Goal: Task Accomplishment & Management: Manage account settings

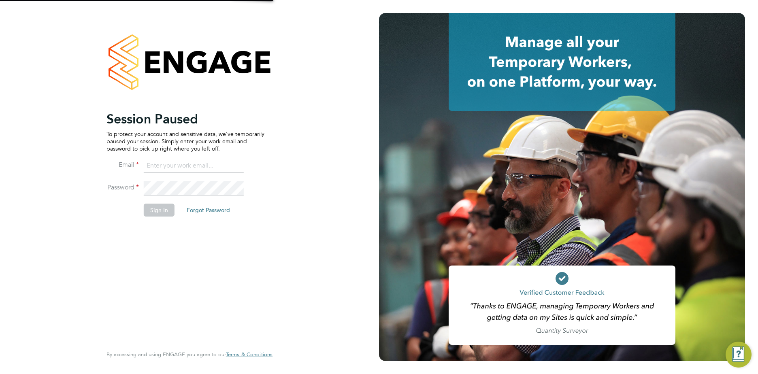
type input "[EMAIL_ADDRESS][DOMAIN_NAME]"
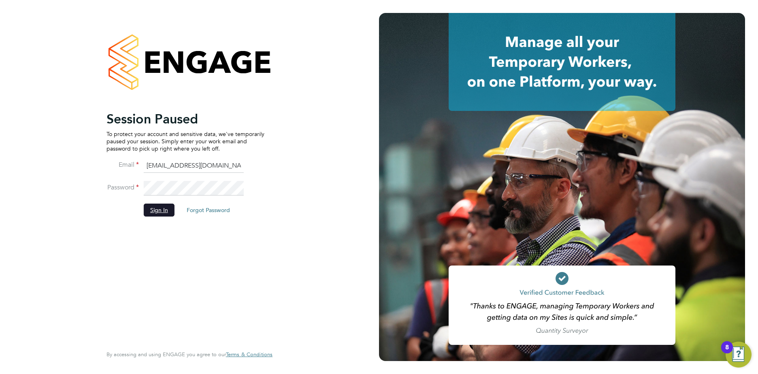
click at [149, 211] on button "Sign In" at bounding box center [159, 210] width 31 height 13
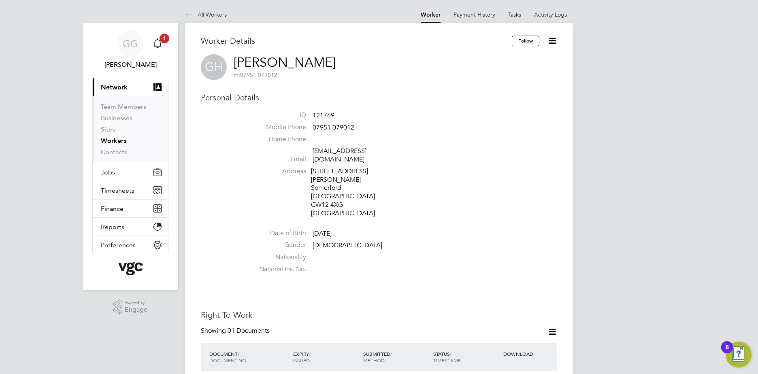
click at [118, 83] on button "Current page: Network" at bounding box center [130, 87] width 75 height 18
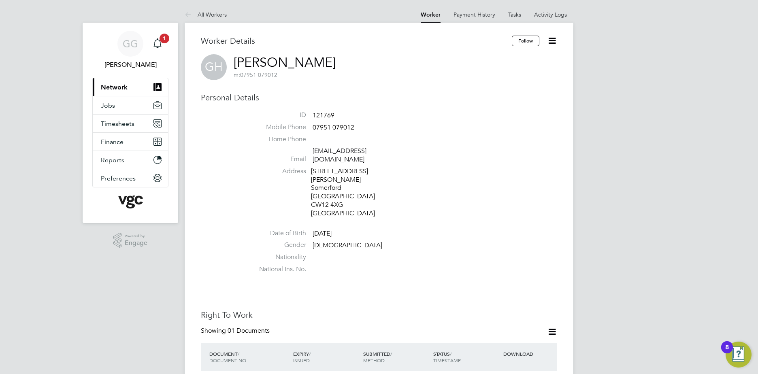
click at [109, 88] on span "Network" at bounding box center [114, 87] width 27 height 8
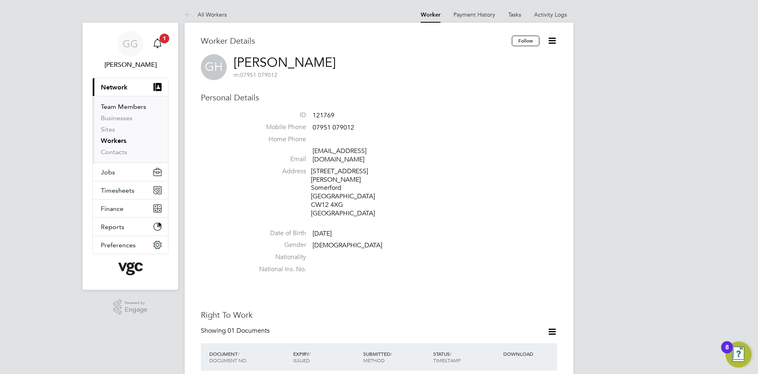
click at [126, 109] on link "Team Members" at bounding box center [123, 107] width 45 height 8
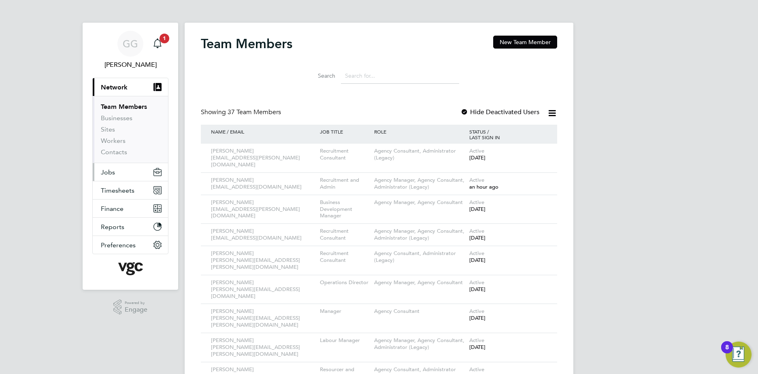
click at [97, 176] on button "Jobs" at bounding box center [130, 172] width 75 height 18
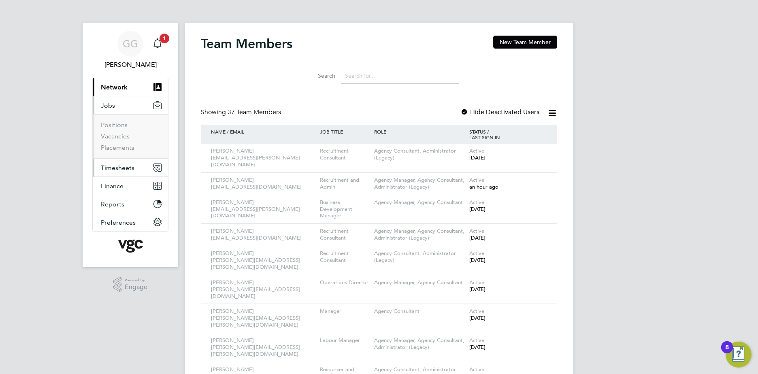
click at [117, 165] on span "Timesheets" at bounding box center [118, 168] width 34 height 8
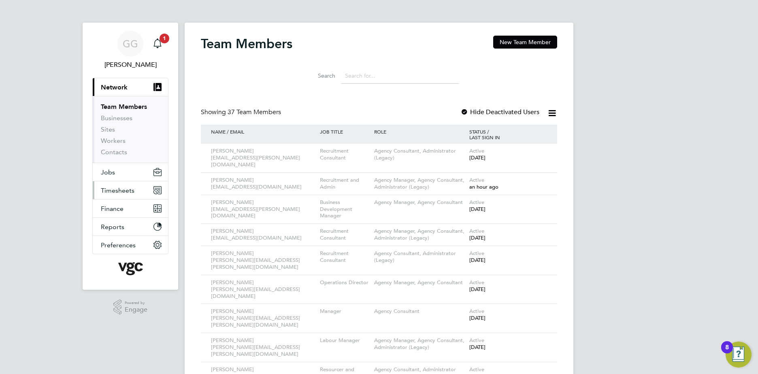
click at [122, 187] on span "Timesheets" at bounding box center [118, 191] width 34 height 8
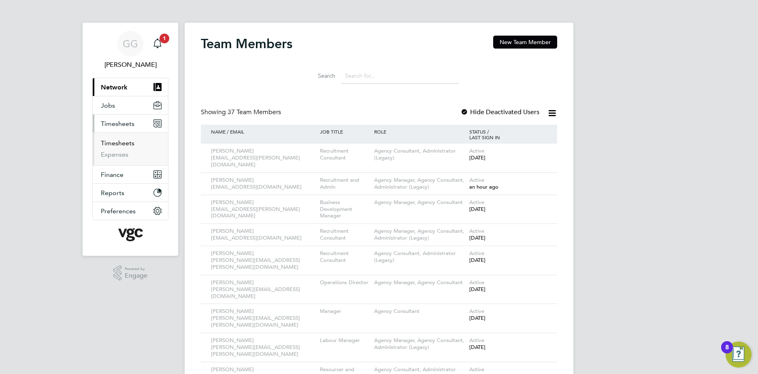
click at [118, 142] on link "Timesheets" at bounding box center [118, 143] width 34 height 8
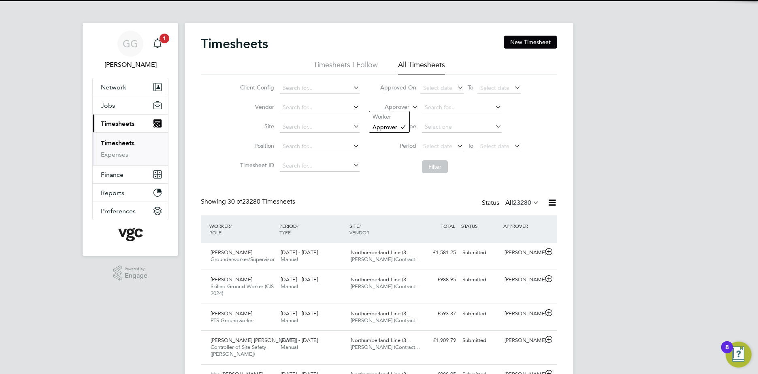
click at [393, 107] on label "Approver" at bounding box center [391, 107] width 36 height 8
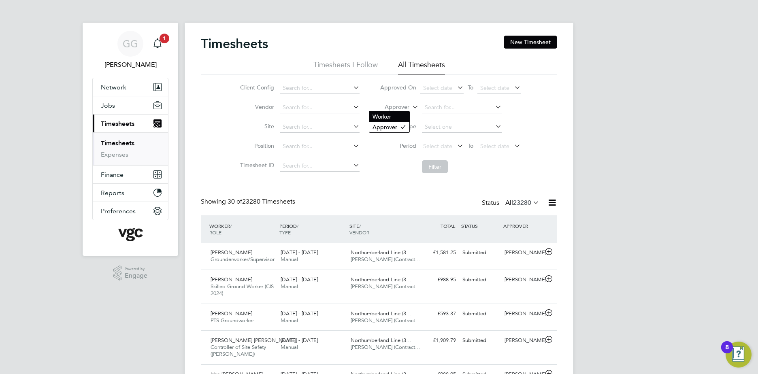
click at [395, 120] on li "Worker" at bounding box center [389, 116] width 40 height 11
click at [433, 111] on input at bounding box center [462, 107] width 80 height 11
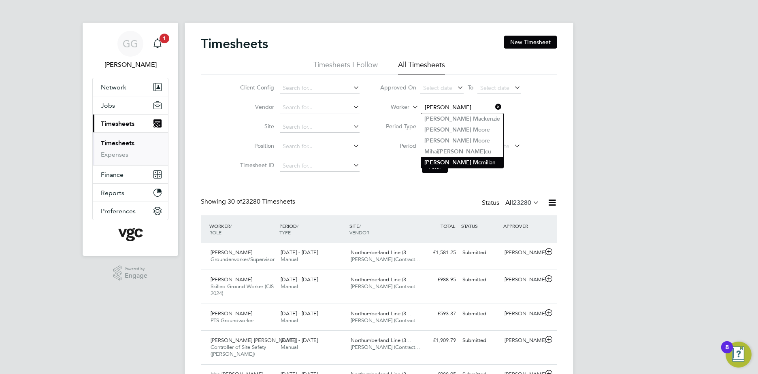
drag, startPoint x: 462, startPoint y: 160, endPoint x: 457, endPoint y: 163, distance: 5.5
click at [462, 158] on li "Ian M cmillan" at bounding box center [462, 162] width 82 height 11
type input "Ian Mcmillan"
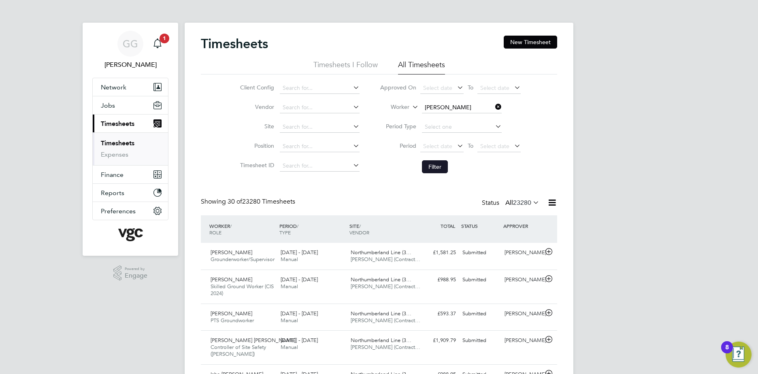
click at [443, 165] on button "Filter" at bounding box center [435, 166] width 26 height 13
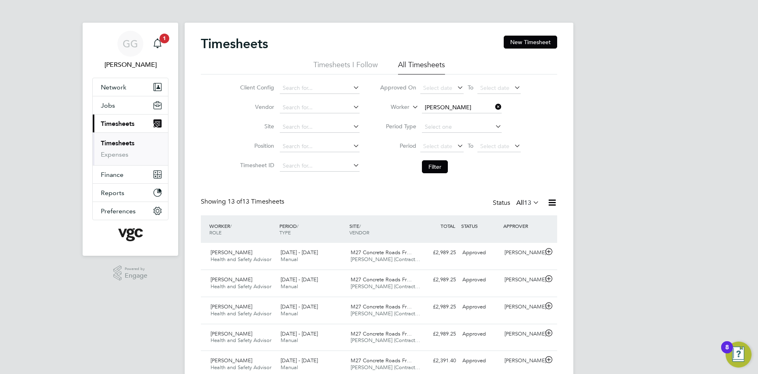
scroll to position [20, 70]
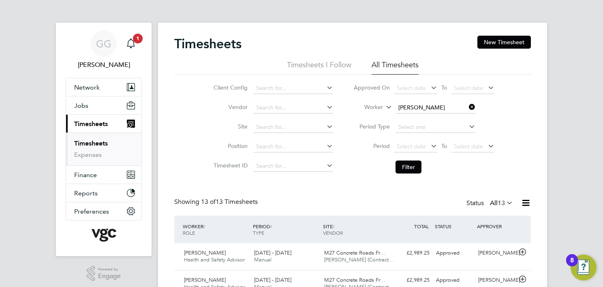
drag, startPoint x: 451, startPoint y: 101, endPoint x: 437, endPoint y: 105, distance: 14.5
click at [442, 104] on li "Worker Ian Mcmillan" at bounding box center [423, 107] width 161 height 19
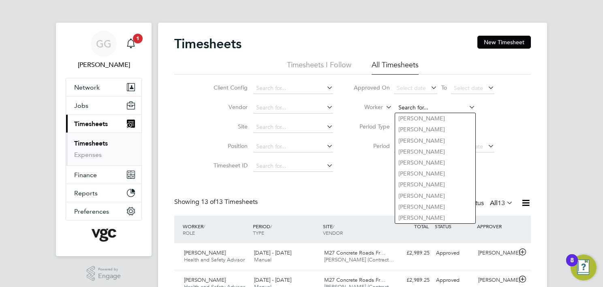
click at [436, 106] on input at bounding box center [435, 107] width 80 height 11
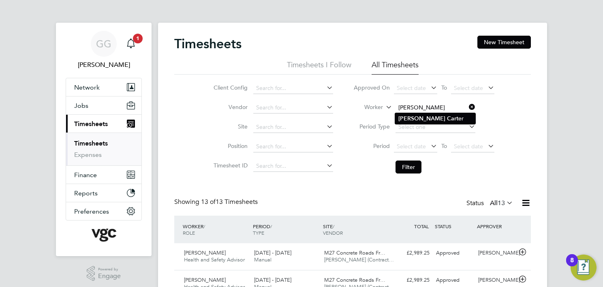
click at [438, 118] on li "Daniel Cart er" at bounding box center [435, 118] width 80 height 11
type input "Daniel Carter"
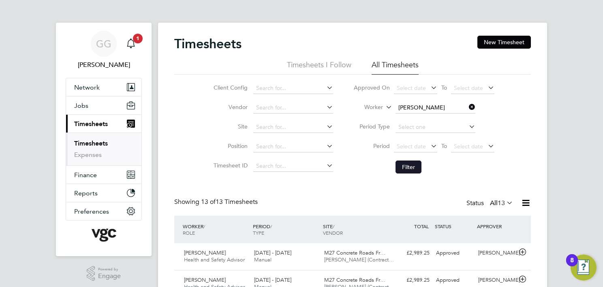
click at [411, 165] on button "Filter" at bounding box center [408, 166] width 26 height 13
click at [429, 104] on input at bounding box center [435, 107] width 80 height 11
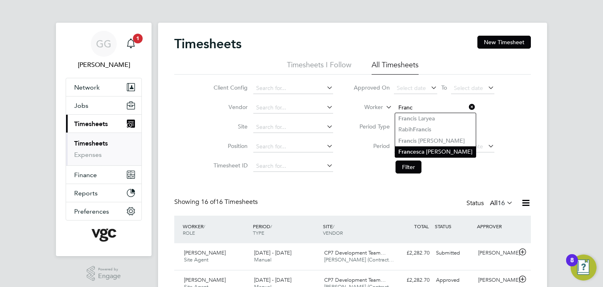
click at [440, 151] on li "Franc esca De Stefano" at bounding box center [435, 151] width 81 height 11
type input "Francesca De Stefano"
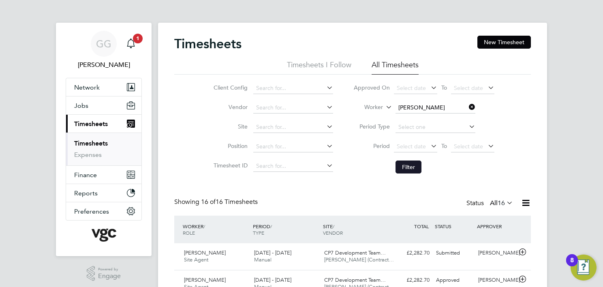
click at [397, 170] on button "Filter" at bounding box center [408, 166] width 26 height 13
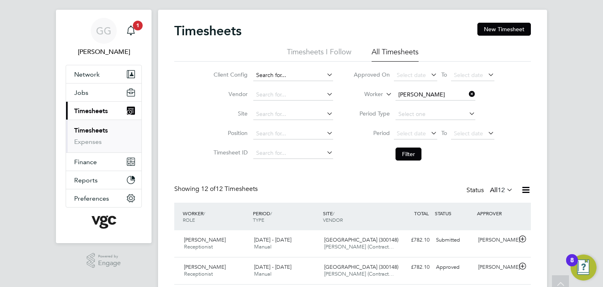
scroll to position [0, 0]
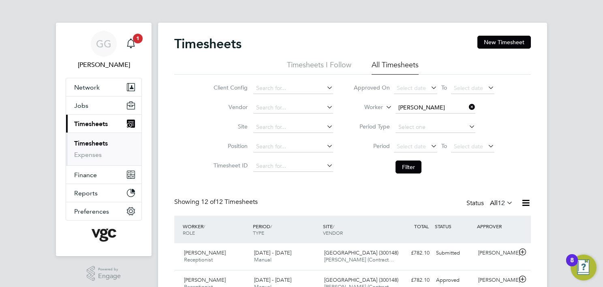
click at [376, 105] on label "Worker" at bounding box center [364, 107] width 36 height 8
click at [384, 107] on icon at bounding box center [384, 104] width 0 height 7
click at [359, 104] on label "Worker" at bounding box center [364, 107] width 36 height 8
drag, startPoint x: 469, startPoint y: 132, endPoint x: 429, endPoint y: 119, distance: 42.0
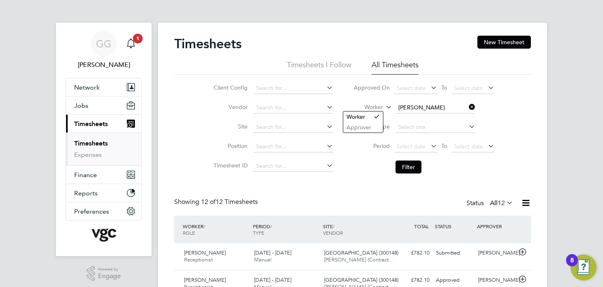
click at [374, 107] on label "Worker" at bounding box center [364, 107] width 36 height 8
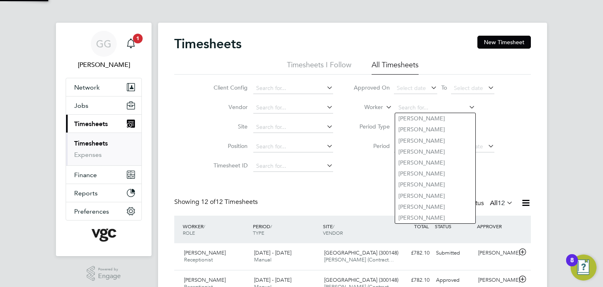
click at [502, 100] on li "Worker" at bounding box center [423, 107] width 161 height 19
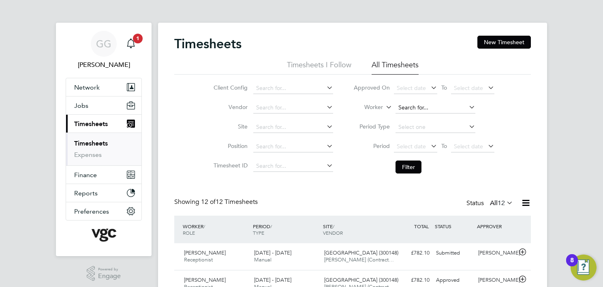
click at [413, 106] on input at bounding box center [435, 107] width 80 height 11
type input "Danut Farcau"
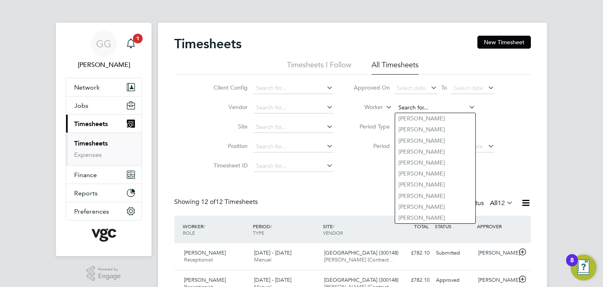
click at [412, 108] on input at bounding box center [435, 107] width 80 height 11
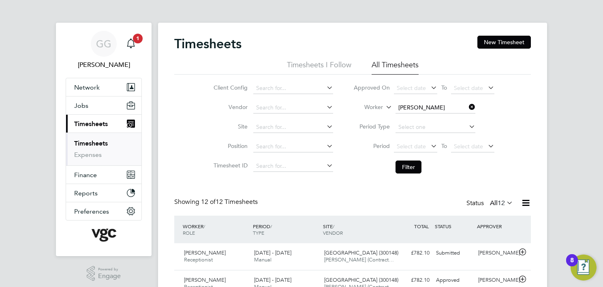
click at [430, 117] on li "Daniel Cart er" at bounding box center [435, 118] width 80 height 11
type input "Daniel Carter"
click at [408, 164] on button "Filter" at bounding box center [408, 166] width 26 height 13
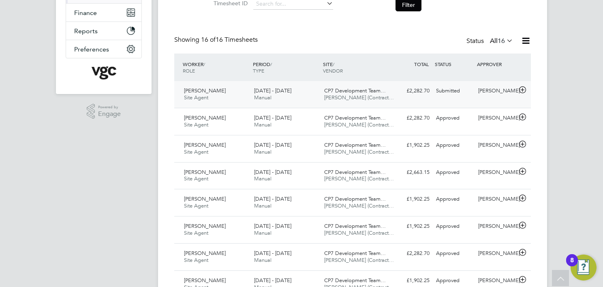
click at [261, 101] on div "20 - 26 Sep 2025 Manual" at bounding box center [286, 94] width 70 height 20
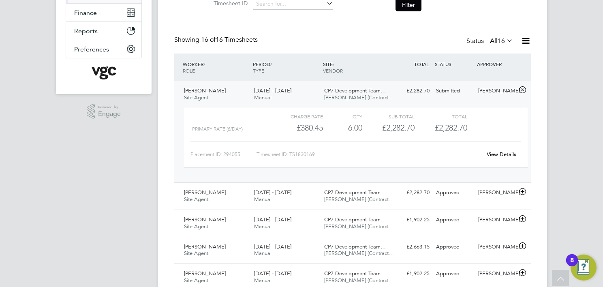
click at [266, 100] on span "Manual" at bounding box center [262, 97] width 17 height 7
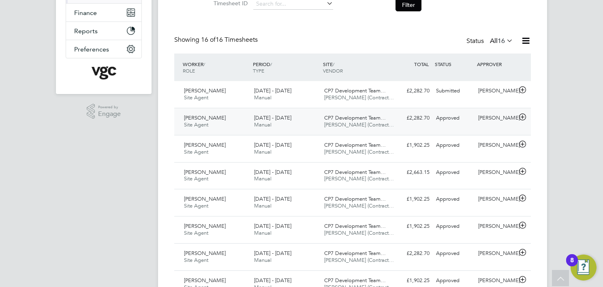
click at [301, 115] on div "13 - 19 Sep 2025 Manual" at bounding box center [286, 121] width 70 height 20
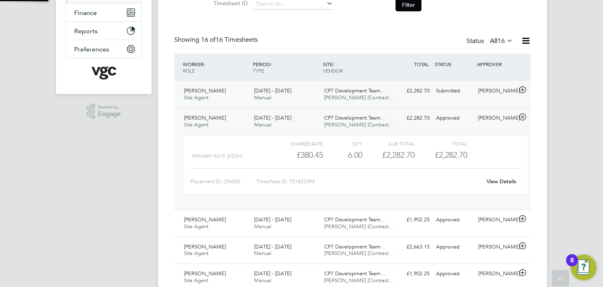
click at [293, 100] on div "20 - 26 Sep 2025 Manual" at bounding box center [286, 94] width 70 height 20
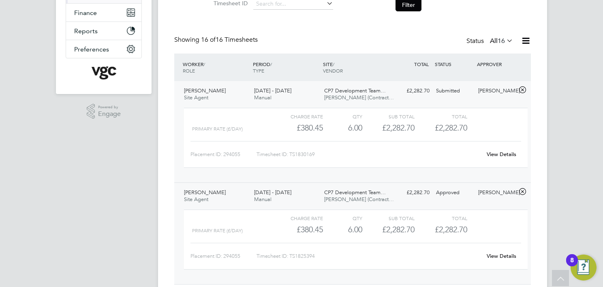
click at [310, 108] on div "Charge rate QTY Sub Total Total Primary Rate (£/day) £380.45 6 6.00 6 £2,282.70…" at bounding box center [356, 138] width 344 height 60
click at [305, 100] on div "20 - 26 Sep 2025 Manual" at bounding box center [286, 94] width 70 height 20
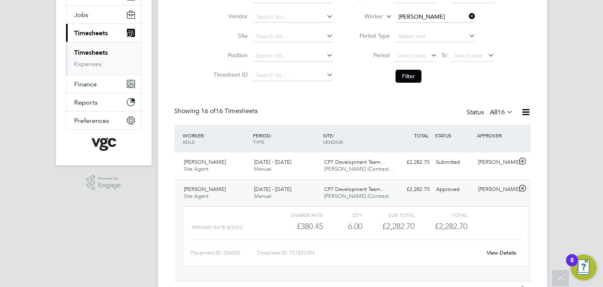
scroll to position [81, 0]
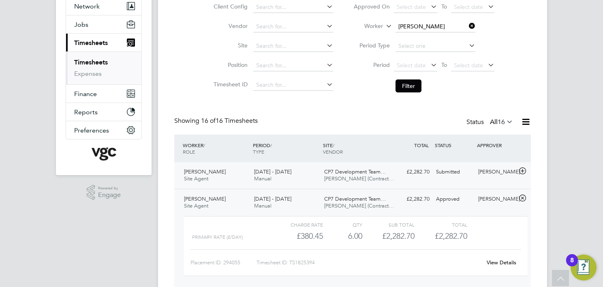
click at [274, 178] on div "20 - 26 Sep 2025 Manual" at bounding box center [286, 175] width 70 height 20
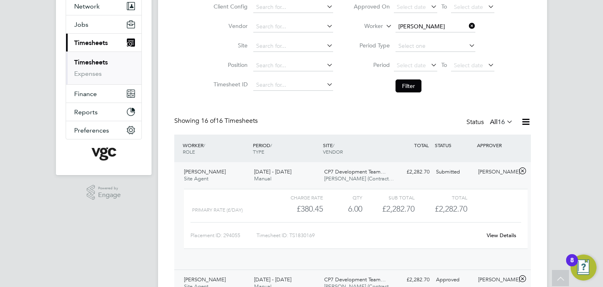
scroll to position [13, 79]
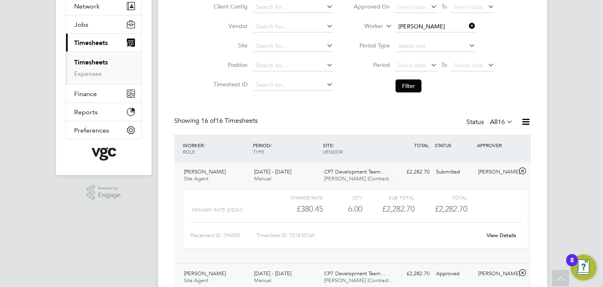
click at [274, 178] on div "20 - 26 Sep 2025 Manual" at bounding box center [286, 175] width 70 height 20
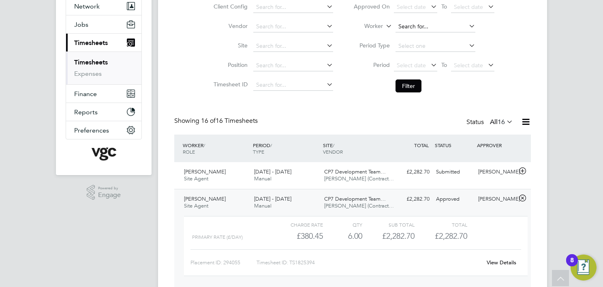
click at [436, 23] on input at bounding box center [435, 26] width 80 height 11
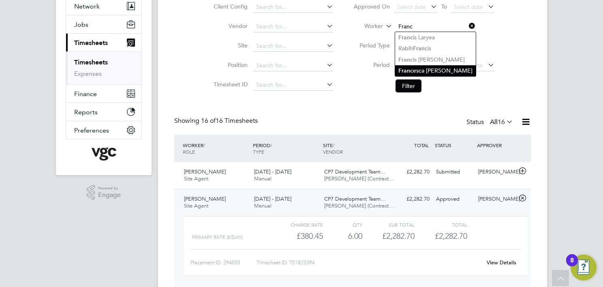
click at [443, 71] on li "Franc esca De Stefano" at bounding box center [435, 70] width 81 height 11
type input "Francesca De Stefano"
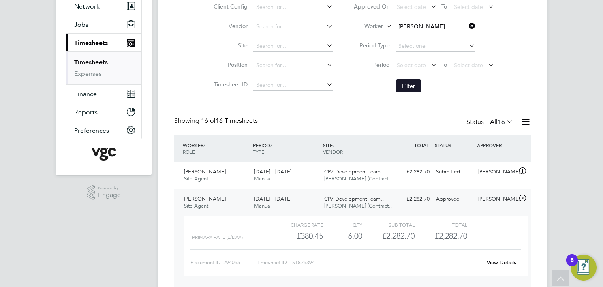
click at [404, 87] on button "Filter" at bounding box center [408, 85] width 26 height 13
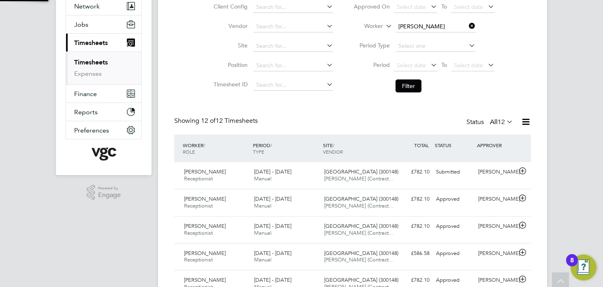
scroll to position [20, 70]
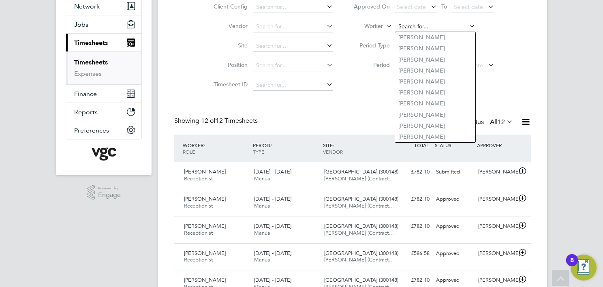
click at [447, 24] on input at bounding box center [435, 26] width 80 height 11
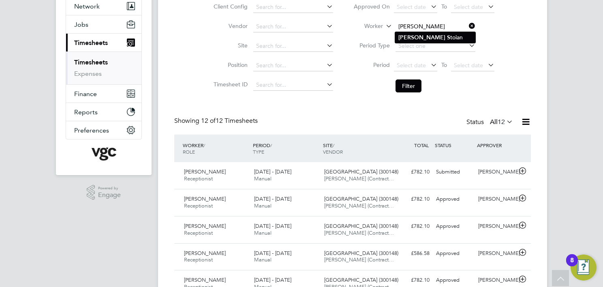
click at [447, 37] on b "S" at bounding box center [448, 37] width 3 height 7
type input "Adrian Stoian"
click at [399, 86] on button "Filter" at bounding box center [408, 85] width 26 height 13
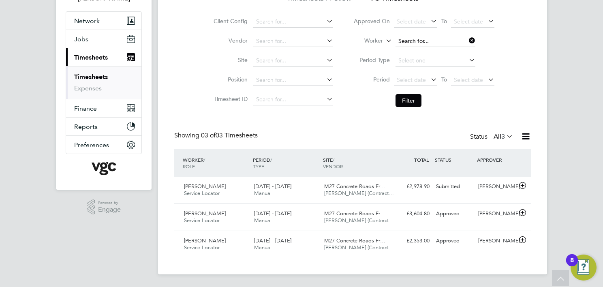
click at [426, 41] on input at bounding box center [435, 41] width 80 height 11
click at [431, 47] on li "Maxim Tacu" at bounding box center [435, 52] width 80 height 11
type input "Maxim Tacu"
click at [404, 97] on button "Filter" at bounding box center [408, 100] width 26 height 13
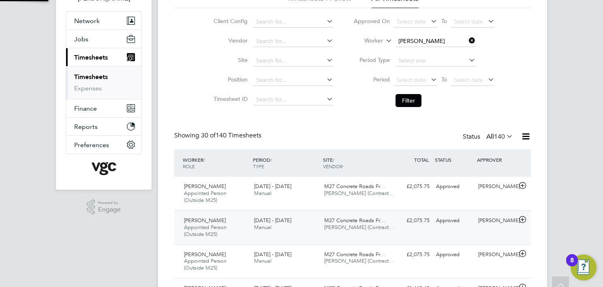
scroll to position [4, 4]
click at [418, 39] on input at bounding box center [435, 41] width 80 height 11
type input "Seg"
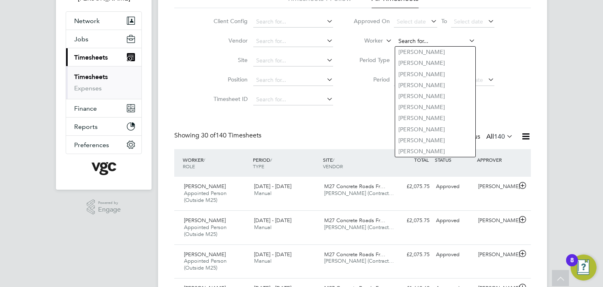
click at [423, 37] on input at bounding box center [435, 41] width 80 height 11
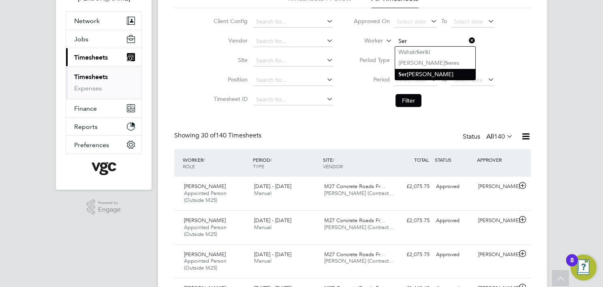
click at [433, 71] on li "Ser gejus Pelio" at bounding box center [435, 74] width 80 height 11
type input "Sergejus Pelio"
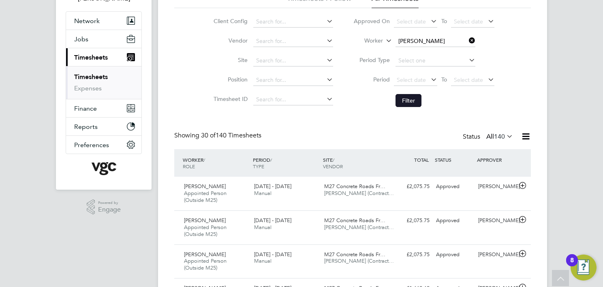
click at [413, 103] on button "Filter" at bounding box center [408, 100] width 26 height 13
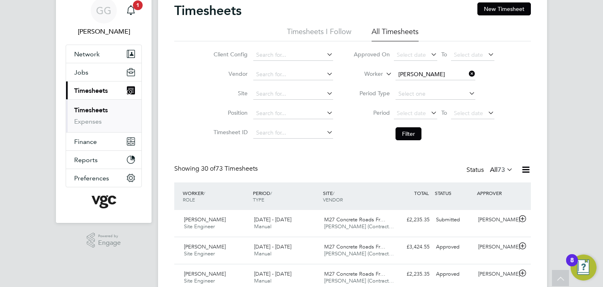
scroll to position [0, 0]
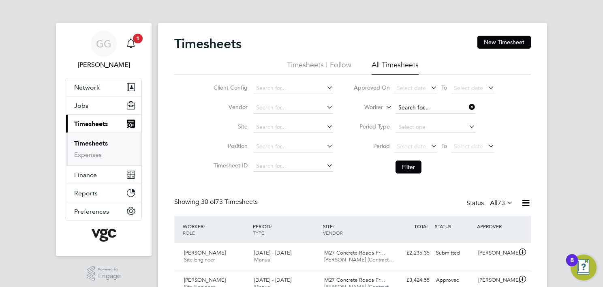
click at [420, 105] on input at bounding box center [435, 107] width 80 height 11
type input "Kerrie Vickery"
click at [429, 107] on input at bounding box center [435, 107] width 80 height 11
type input "Andrei Chirita"
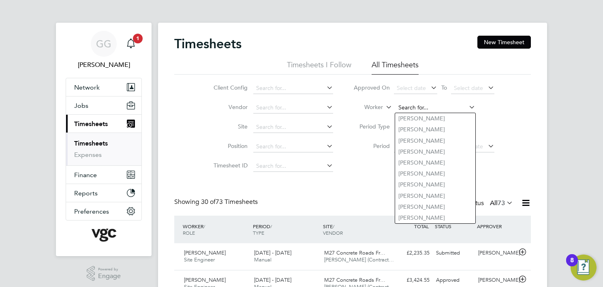
click at [425, 107] on input at bounding box center [435, 107] width 80 height 11
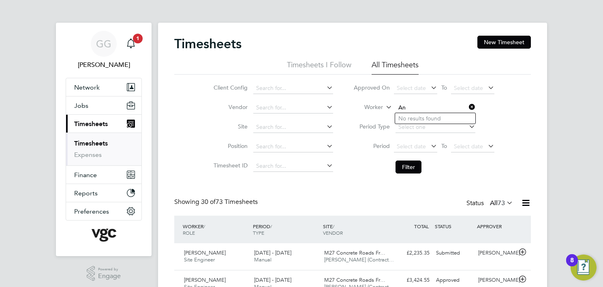
type input "A"
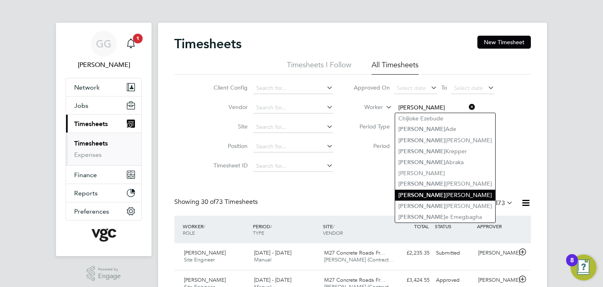
click at [443, 192] on li "Tony Jenkinson" at bounding box center [445, 195] width 100 height 11
type input "Tony Jenkinson"
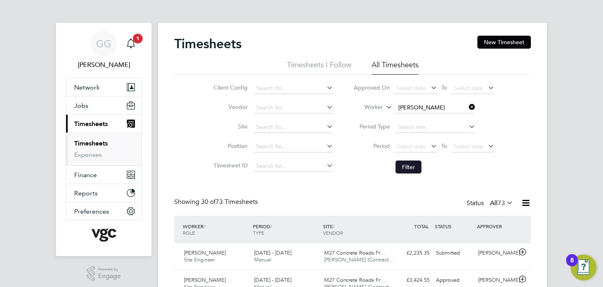
click at [404, 168] on button "Filter" at bounding box center [408, 166] width 26 height 13
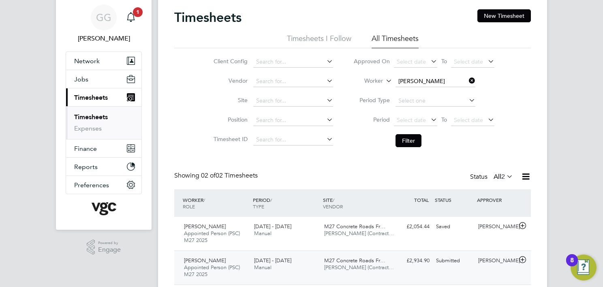
scroll to position [41, 0]
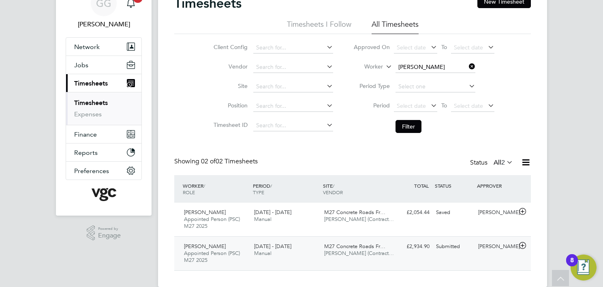
click at [305, 249] on div "20 - 26 Sep 2025 Manual" at bounding box center [286, 250] width 70 height 20
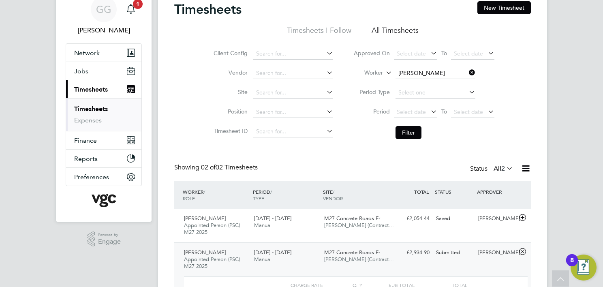
scroll to position [0, 0]
